Goal: Task Accomplishment & Management: Manage account settings

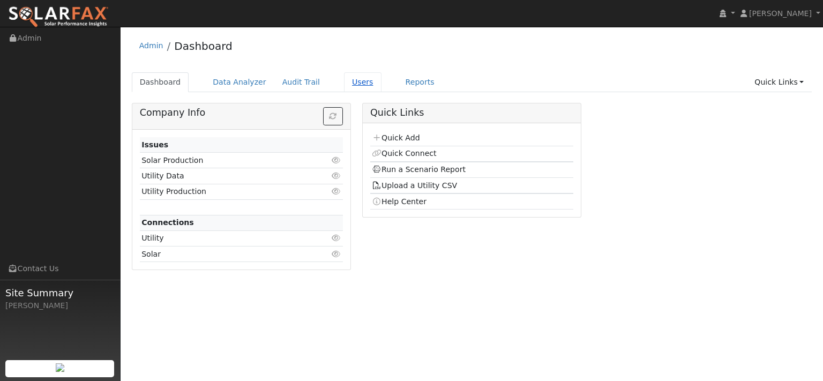
click at [382, 92] on link "Users" at bounding box center [363, 82] width 38 height 20
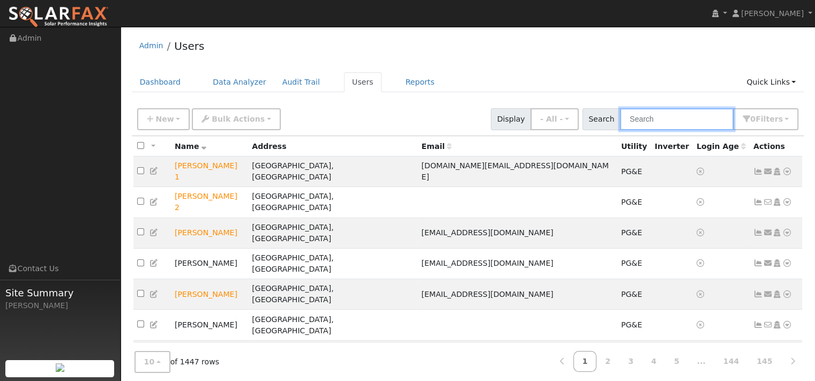
click at [620, 130] on input "text" at bounding box center [677, 119] width 114 height 22
paste input "[PERSON_NAME]"
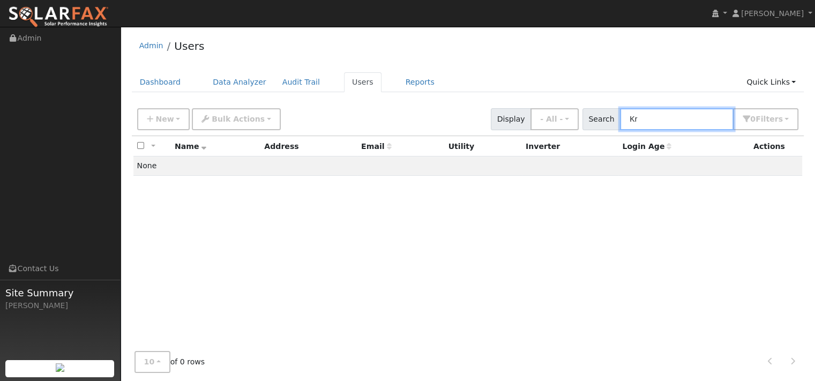
type input "K"
